Goal: Feedback & Contribution: Contribute content

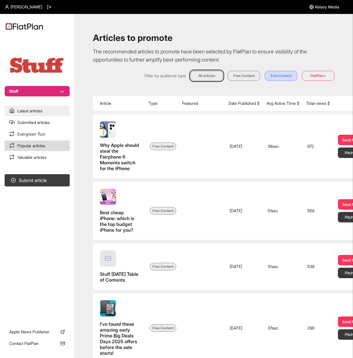
click at [41, 109] on link "Latest articles" at bounding box center [37, 111] width 65 height 10
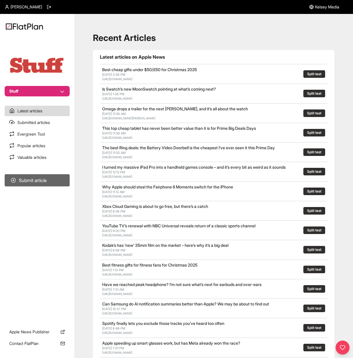
click at [40, 178] on button "Submit article" at bounding box center [37, 180] width 65 height 12
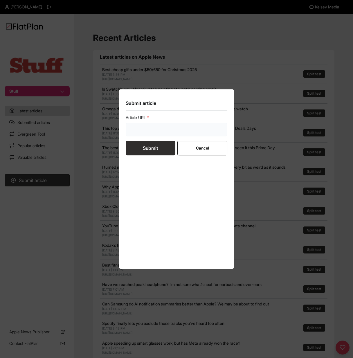
click at [174, 129] on input "url" at bounding box center [177, 129] width 102 height 13
paste input "https://www.stuff.tv/news/i-cant-believe-apples-best-macbook-is-already-discoun…"
type input "https://www.stuff.tv/news/i-cant-believe-apples-best-macbook-is-already-discoun…"
click at [169, 147] on button "Submit" at bounding box center [151, 148] width 50 height 15
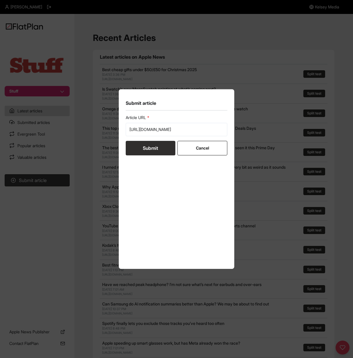
scroll to position [0, 0]
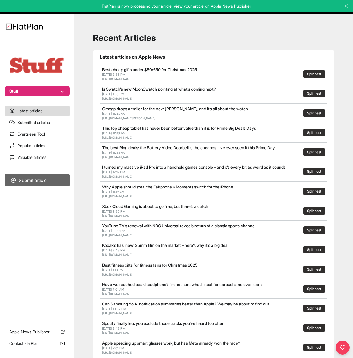
click at [60, 185] on button "Submit article" at bounding box center [37, 180] width 65 height 12
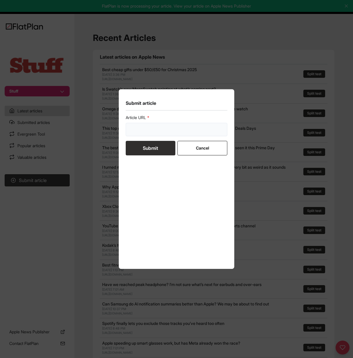
click at [167, 125] on input "url" at bounding box center [177, 129] width 102 height 13
paste input "https://www.stuff.tv/news/this-250-saving-on-the-samsung-galaxy-s25-edge-is-my-…"
type input "https://www.stuff.tv/news/this-250-saving-on-the-samsung-galaxy-s25-edge-is-my-…"
click at [160, 143] on button "Submit" at bounding box center [151, 148] width 50 height 15
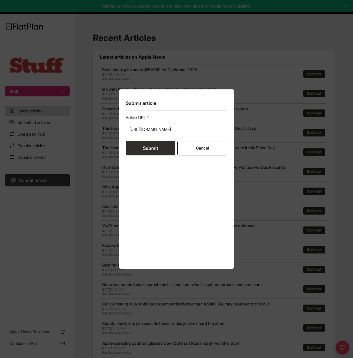
scroll to position [0, 0]
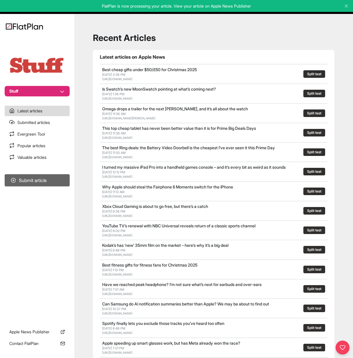
click at [62, 185] on button "Submit article" at bounding box center [37, 180] width 65 height 12
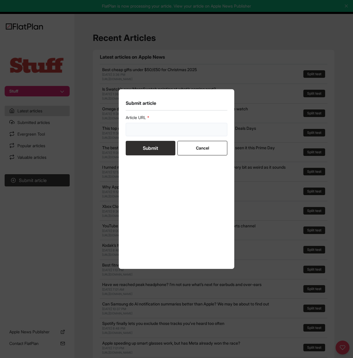
click at [178, 130] on input "url" at bounding box center [177, 129] width 102 height 13
paste input "https://www.stuff.tv/news/best-blink-camera-deals/"
type input "https://www.stuff.tv/news/best-blink-camera-deals/"
click at [169, 151] on button "Submit" at bounding box center [151, 148] width 50 height 15
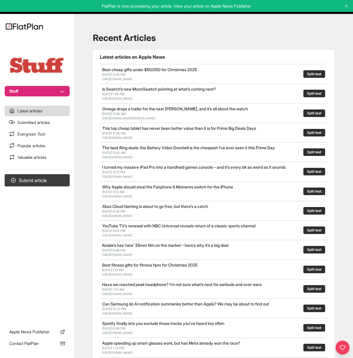
scroll to position [0, 0]
click at [219, 31] on div "Recent Articles Latest articles on Apple News Best cheap gifts under $50/£50 fo…" at bounding box center [213, 251] width 265 height 460
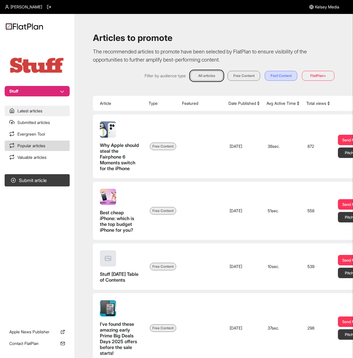
click at [39, 112] on link "Latest articles" at bounding box center [37, 111] width 65 height 10
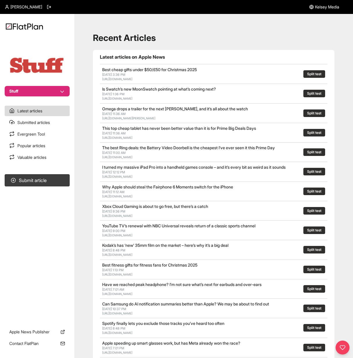
click at [53, 188] on section "Submit article" at bounding box center [37, 245] width 74 height 146
click at [58, 183] on button "Submit article" at bounding box center [37, 180] width 65 height 12
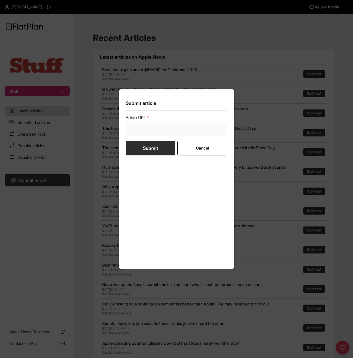
click at [210, 128] on input "url" at bounding box center [177, 129] width 102 height 13
paste input "[URL][DOMAIN_NAME]"
type input "[URL][DOMAIN_NAME]"
click at [162, 147] on button "Submit" at bounding box center [151, 148] width 50 height 15
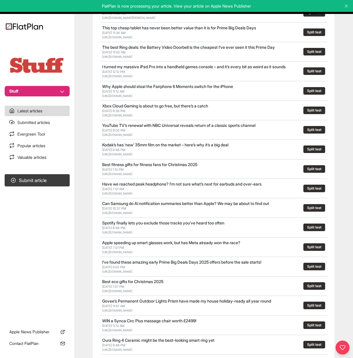
scroll to position [0, 0]
